Goal: Information Seeking & Learning: Learn about a topic

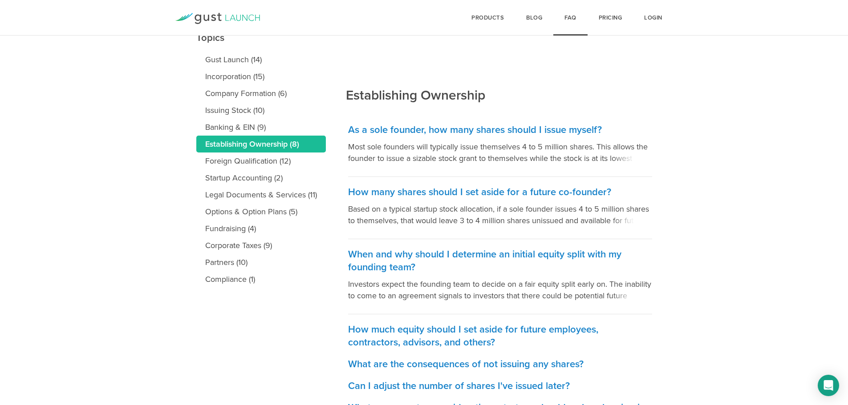
scroll to position [111, 0]
click at [623, 159] on span at bounding box center [632, 156] width 40 height 13
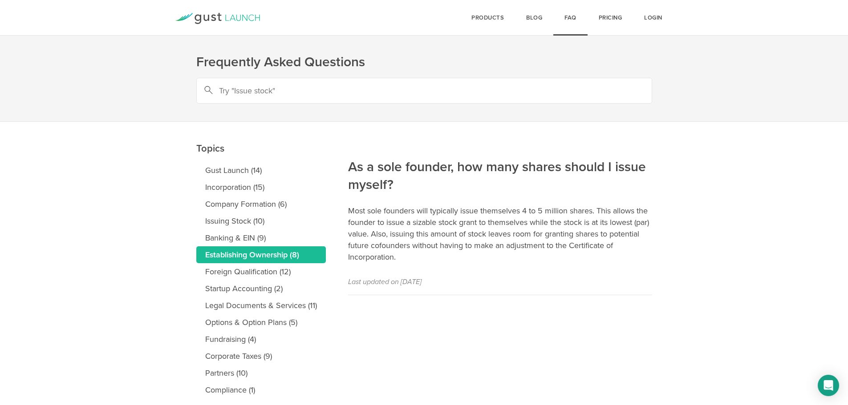
click at [406, 235] on p "Most sole founders will typically issue themselves 4 to 5 million shares. This …" at bounding box center [500, 234] width 304 height 58
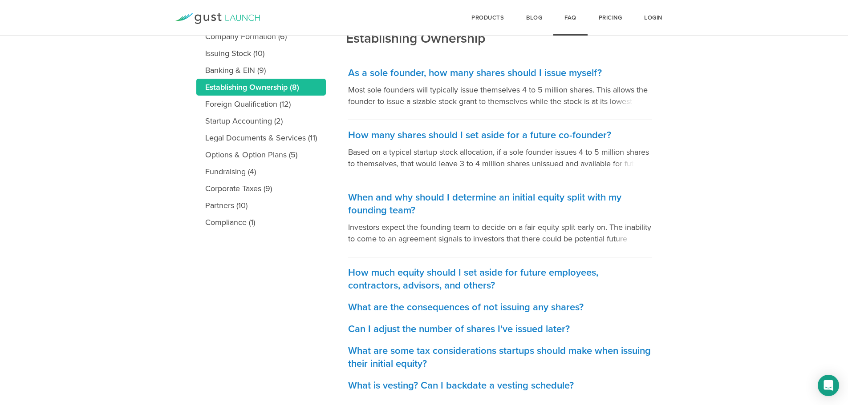
scroll to position [169, 0]
click at [416, 157] on p "Based on a typical startup stock allocation, if a sole founder issues 4 to 5 mi…" at bounding box center [500, 157] width 304 height 23
